Goal: Information Seeking & Learning: Check status

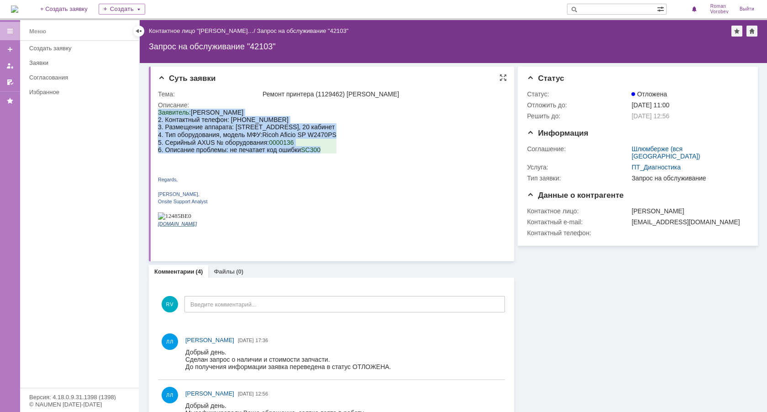
drag, startPoint x: 290, startPoint y: 157, endPoint x: 159, endPoint y: 115, distance: 137.7
click at [159, 115] on div "Заявитель: Permjakov Viktor 2. Контактный телефон: 89128831749 3. Размещение ап…" at bounding box center [247, 172] width 179 height 126
click at [159, 115] on span "Заявитель:" at bounding box center [174, 112] width 33 height 7
drag, startPoint x: 159, startPoint y: 113, endPoint x: 329, endPoint y: 156, distance: 174.8
click at [329, 156] on div "Заявитель: Permjakov Viktor 2. Контактный телефон: 89128831749 3. Размещение ап…" at bounding box center [247, 172] width 179 height 126
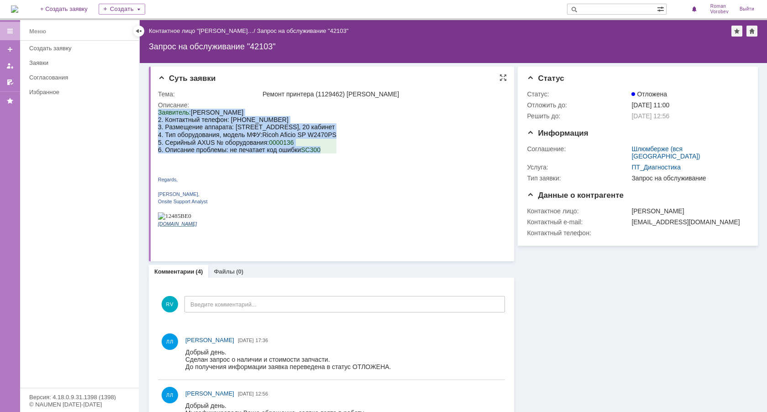
click at [320, 152] on span "300" at bounding box center [315, 149] width 11 height 7
drag, startPoint x: 322, startPoint y: 153, endPoint x: 159, endPoint y: 114, distance: 167.3
click at [159, 114] on div "Заявитель: Permjakov Viktor 2. Контактный телефон: 89128831749 3. Размещение ап…" at bounding box center [247, 172] width 179 height 126
click at [159, 114] on span "Заявитель:" at bounding box center [174, 112] width 33 height 7
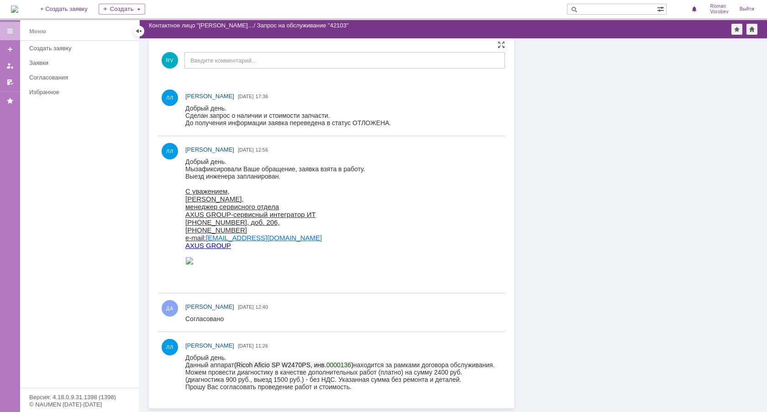
scroll to position [128, 0]
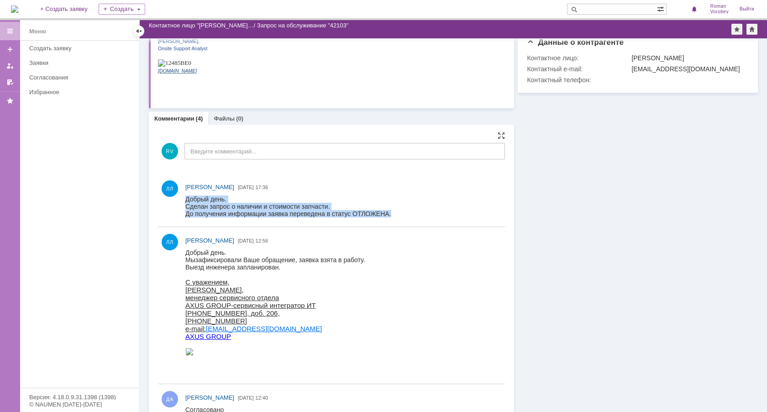
drag, startPoint x: 391, startPoint y: 213, endPoint x: 185, endPoint y: 199, distance: 206.5
click at [185, 199] on html "Добрый день. Сделан запрос о наличии и стоимости запчасти. До получения информа…" at bounding box center [341, 207] width 312 height 22
click at [185, 199] on div "Добрый день." at bounding box center [288, 199] width 206 height 7
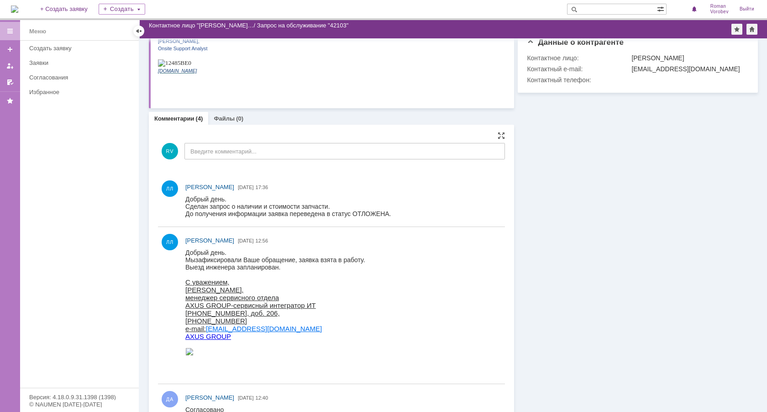
drag, startPoint x: 370, startPoint y: 394, endPoint x: 314, endPoint y: 209, distance: 193.0
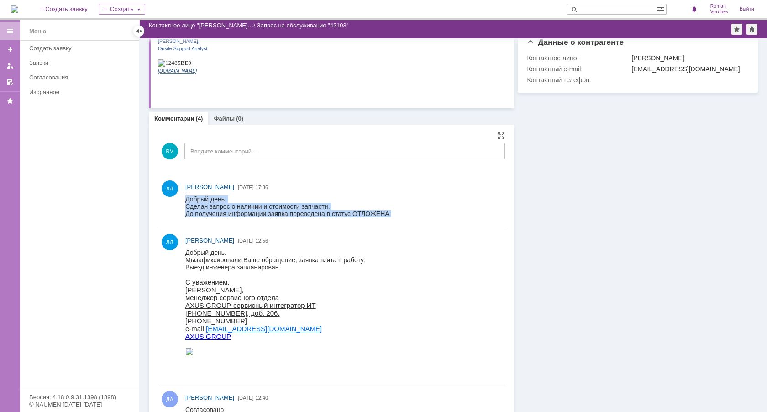
drag, startPoint x: 392, startPoint y: 211, endPoint x: 187, endPoint y: 198, distance: 205.5
click at [187, 198] on html "Добрый день. Сделан запрос о наличии и стоимости запчасти. До получения информа…" at bounding box center [341, 207] width 312 height 22
click at [187, 198] on div "Добрый день." at bounding box center [288, 199] width 206 height 7
drag, startPoint x: 187, startPoint y: 198, endPoint x: 401, endPoint y: 210, distance: 213.7
click at [401, 210] on html "Добрый день. Сделан запрос о наличии и стоимости запчасти. До получения информа…" at bounding box center [341, 207] width 312 height 22
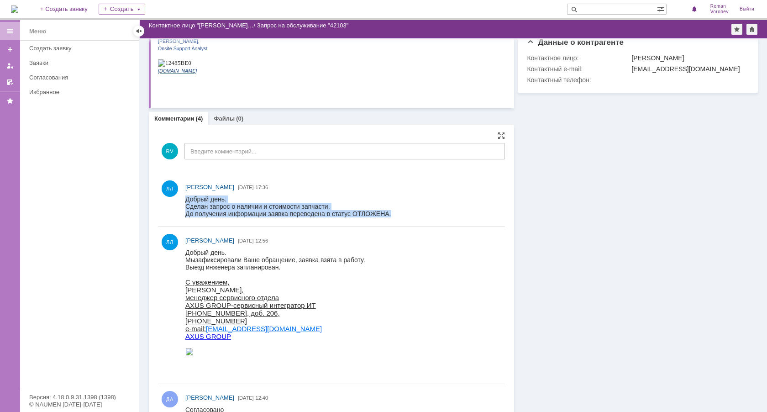
click at [390, 212] on div "До получения информации заявка переведена в статус ОТЛОЖЕНА." at bounding box center [288, 213] width 206 height 7
drag, startPoint x: 392, startPoint y: 214, endPoint x: 187, endPoint y: 198, distance: 205.7
click at [187, 198] on html "Добрый день. Сделан запрос о наличии и стоимости запчасти. До получения информа…" at bounding box center [341, 207] width 312 height 22
click at [187, 198] on div "Добрый день." at bounding box center [288, 199] width 206 height 7
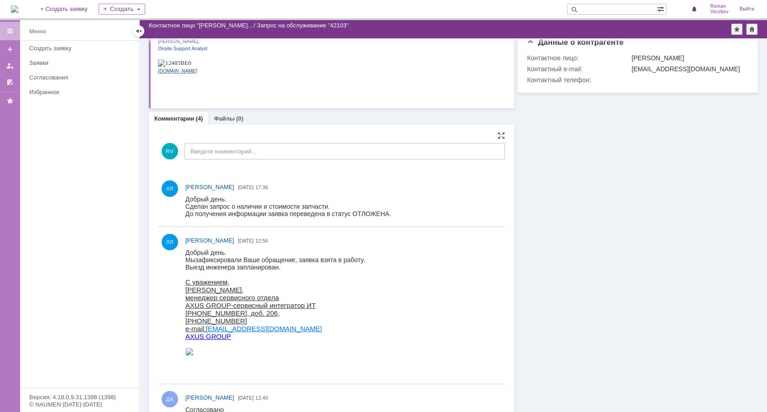
click at [190, 196] on div "Добрый день." at bounding box center [288, 199] width 206 height 7
click at [188, 198] on div "Добрый день." at bounding box center [288, 199] width 206 height 7
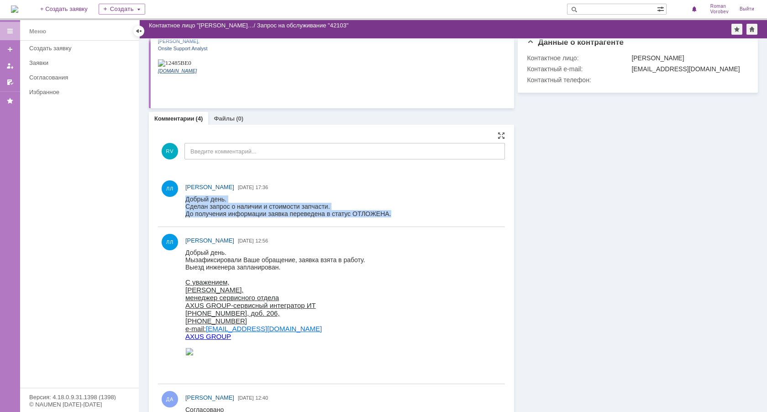
drag, startPoint x: 187, startPoint y: 197, endPoint x: 397, endPoint y: 211, distance: 211.0
click at [397, 211] on html "Добрый день. Сделан запрос о наличии и стоимости запчасти. До получения информа…" at bounding box center [341, 207] width 312 height 22
click at [381, 212] on div "До получения информации заявка переведена в статус ОТЛОЖЕНА." at bounding box center [288, 213] width 206 height 7
drag, startPoint x: 392, startPoint y: 214, endPoint x: 185, endPoint y: 202, distance: 206.8
click at [185, 202] on html "Добрый день. Сделан запрос о наличии и стоимости запчасти. До получения информа…" at bounding box center [341, 207] width 312 height 22
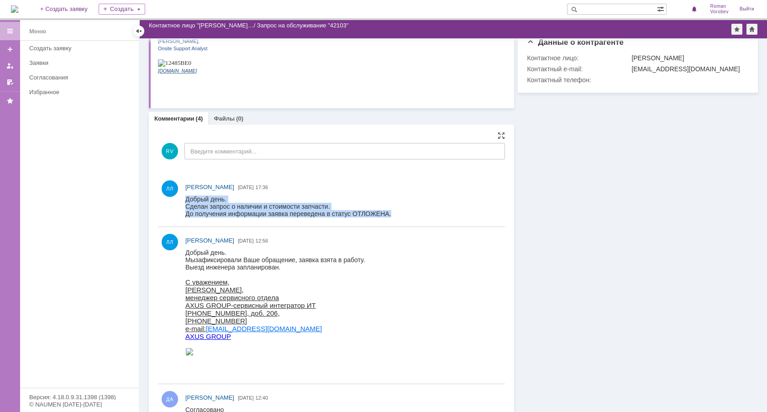
click at [185, 202] on div "Добрый день." at bounding box center [288, 199] width 206 height 7
drag, startPoint x: 186, startPoint y: 198, endPoint x: 437, endPoint y: 213, distance: 251.2
click at [437, 213] on html "Добрый день. Сделан запрос о наличии и стоимости запчасти. До получения информа…" at bounding box center [341, 207] width 312 height 22
click at [309, 208] on div "Сделан запрос о наличии и стоимости запчасти." at bounding box center [288, 206] width 206 height 7
drag, startPoint x: 395, startPoint y: 212, endPoint x: 186, endPoint y: 199, distance: 209.2
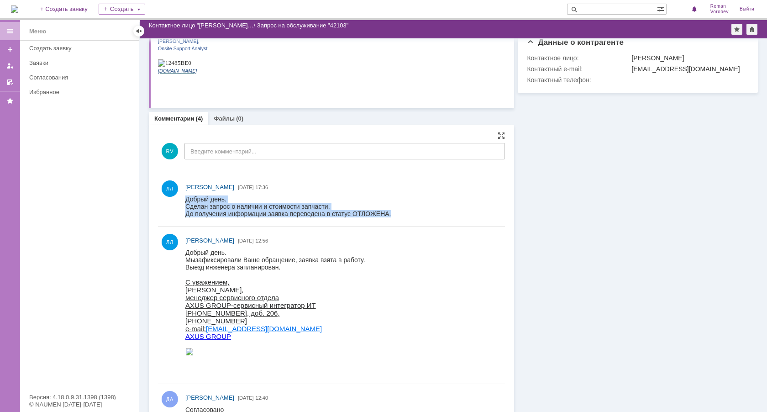
click at [186, 199] on html "Добрый день. Сделан запрос о наличии и стоимости запчасти. До получения информа…" at bounding box center [341, 207] width 312 height 22
click at [186, 199] on div "Добрый день." at bounding box center [288, 199] width 206 height 7
drag, startPoint x: 186, startPoint y: 199, endPoint x: 392, endPoint y: 213, distance: 206.5
click at [392, 213] on html "Добрый день. Сделан запрос о наличии и стоимости запчасти. До получения информа…" at bounding box center [341, 207] width 312 height 22
click at [385, 213] on div "До получения информации заявка переведена в статус ОТЛОЖЕНА." at bounding box center [288, 213] width 206 height 7
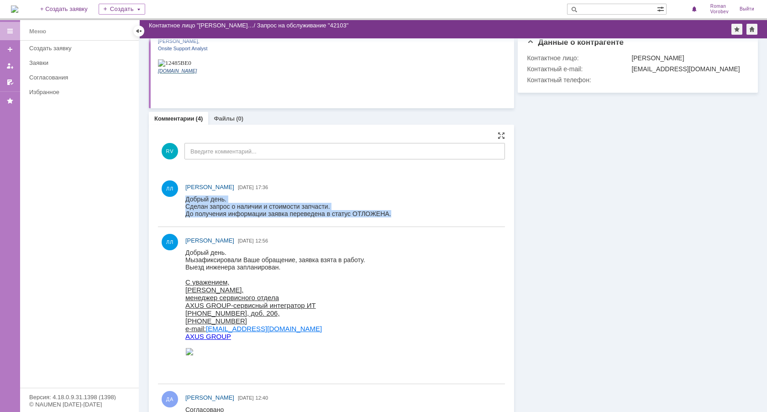
drag, startPoint x: 399, startPoint y: 213, endPoint x: 367, endPoint y: 397, distance: 186.4
click at [185, 201] on html "Добрый день. Сделан запрос о наличии и стоимости запчасти. До получения информа…" at bounding box center [341, 207] width 312 height 22
click at [196, 201] on div "Добрый день." at bounding box center [288, 199] width 206 height 7
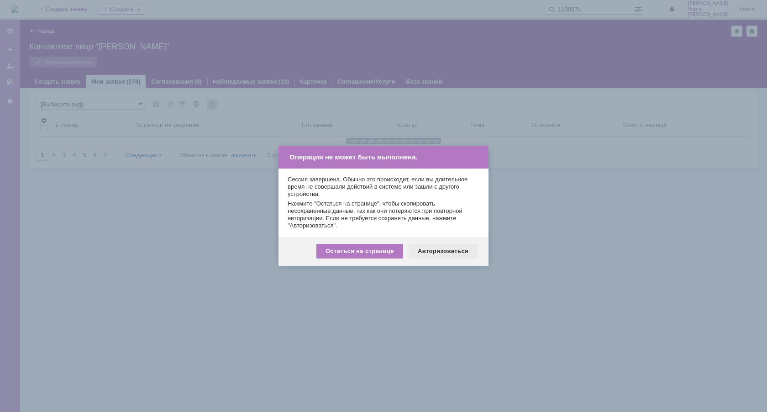
click at [434, 253] on div "Авторизоваться" at bounding box center [443, 251] width 69 height 15
